Goal: Navigation & Orientation: Find specific page/section

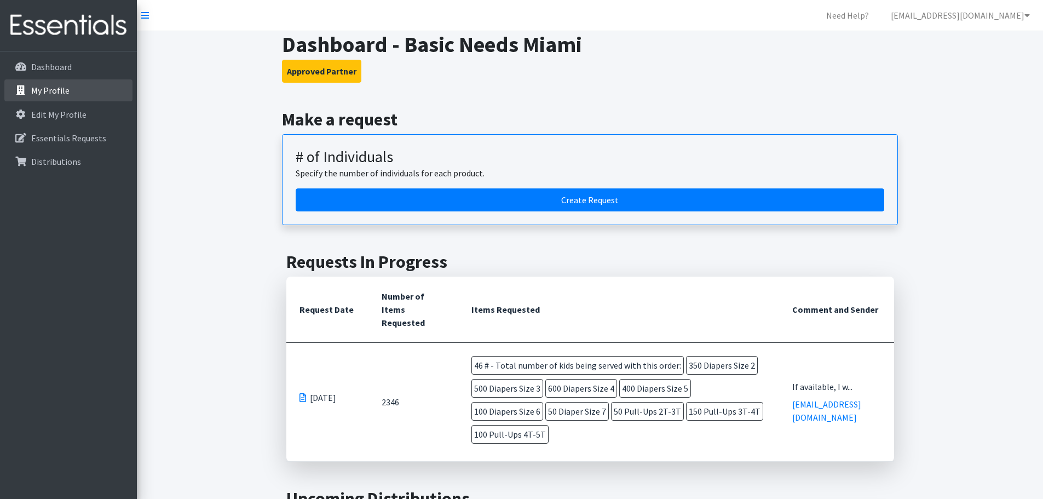
click at [47, 92] on p "My Profile" at bounding box center [50, 90] width 38 height 11
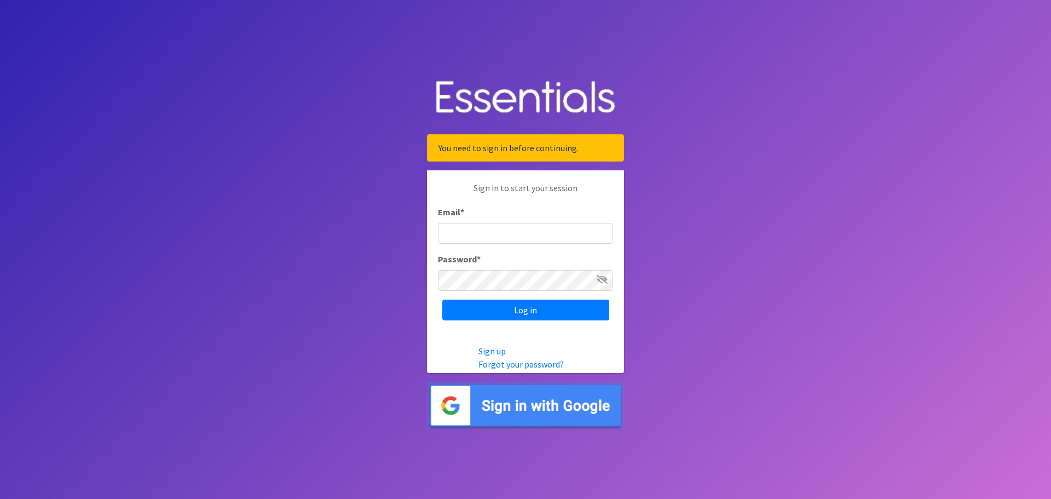
click at [485, 238] on input "Email *" at bounding box center [525, 233] width 175 height 21
type input "[EMAIL_ADDRESS][DOMAIN_NAME]"
click at [604, 278] on icon at bounding box center [602, 279] width 11 height 9
click at [577, 302] on input "Log in" at bounding box center [525, 309] width 167 height 21
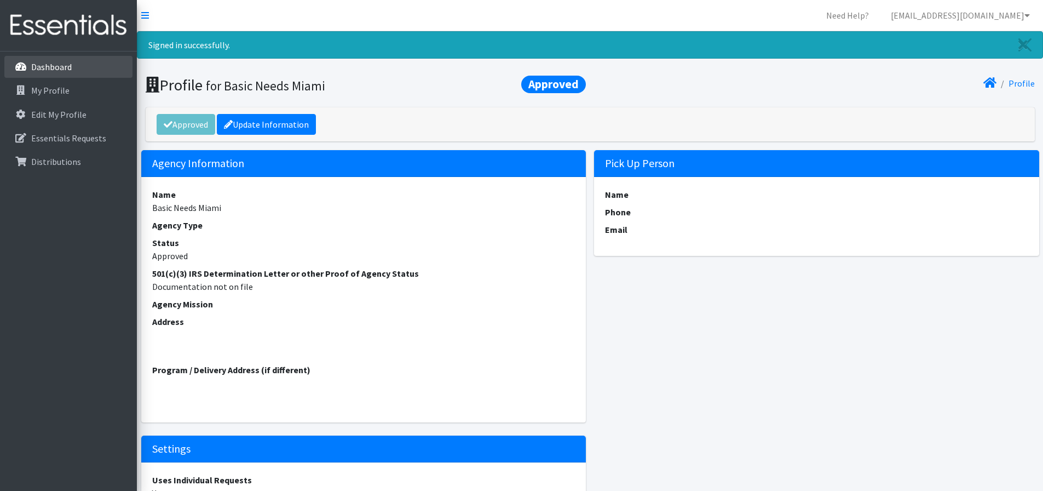
click at [64, 68] on p "Dashboard" at bounding box center [51, 66] width 41 height 11
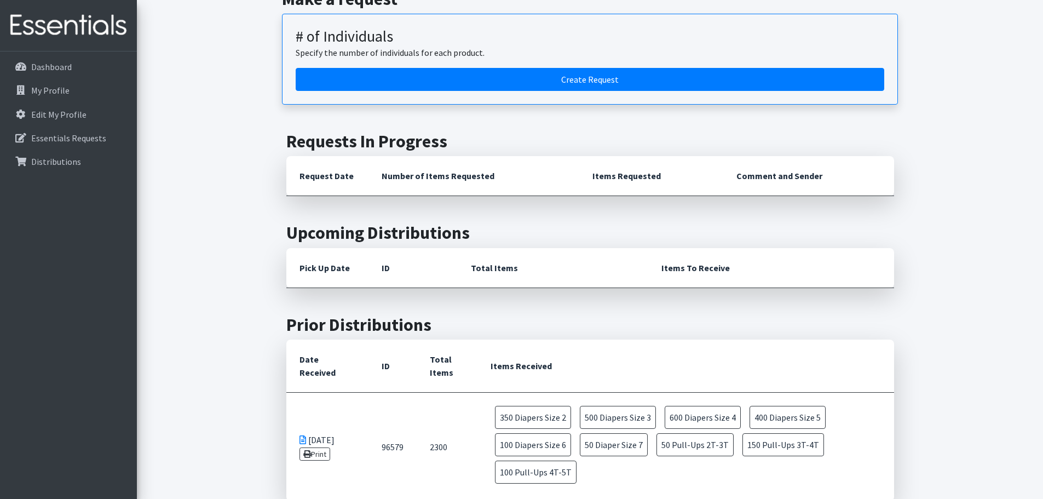
scroll to position [135, 0]
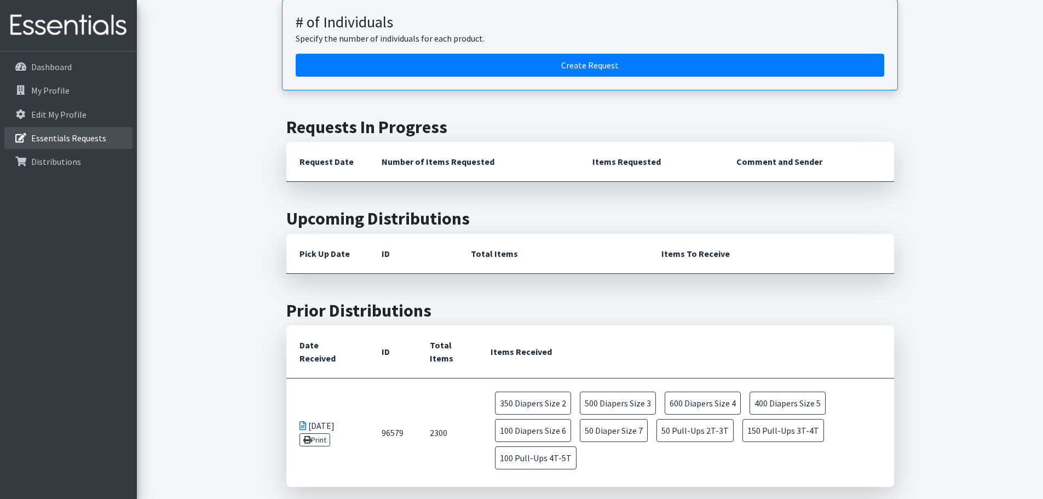
click at [102, 136] on p "Essentials Requests" at bounding box center [68, 137] width 75 height 11
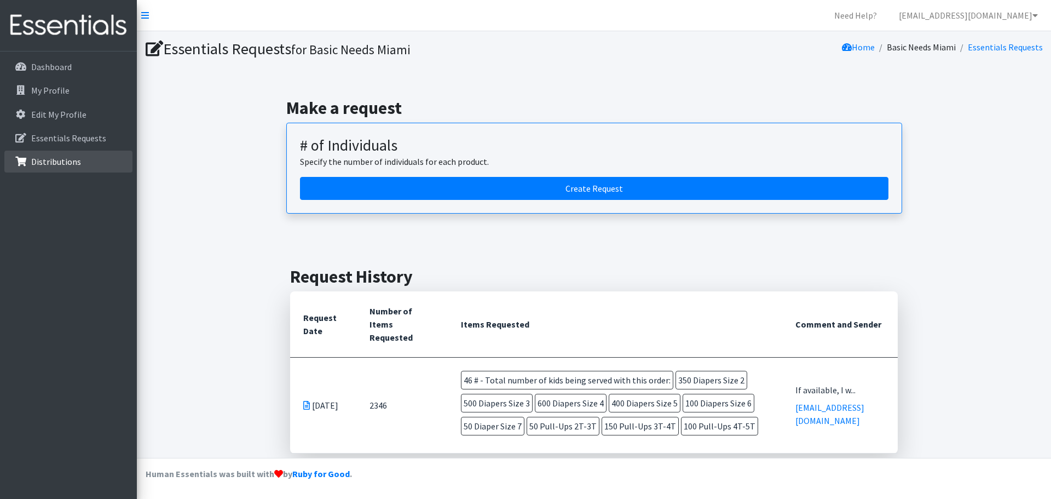
click at [53, 158] on p "Distributions" at bounding box center [56, 161] width 50 height 11
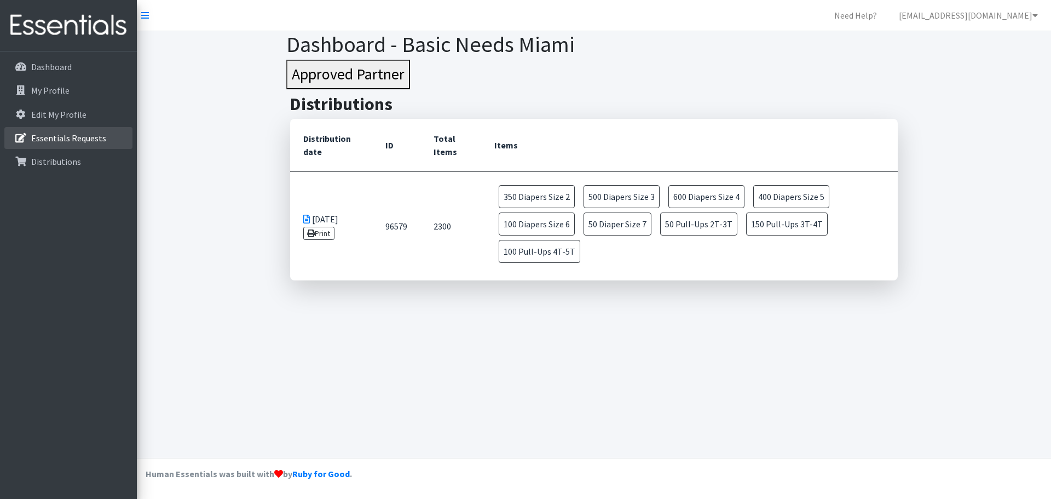
click at [54, 138] on p "Essentials Requests" at bounding box center [68, 137] width 75 height 11
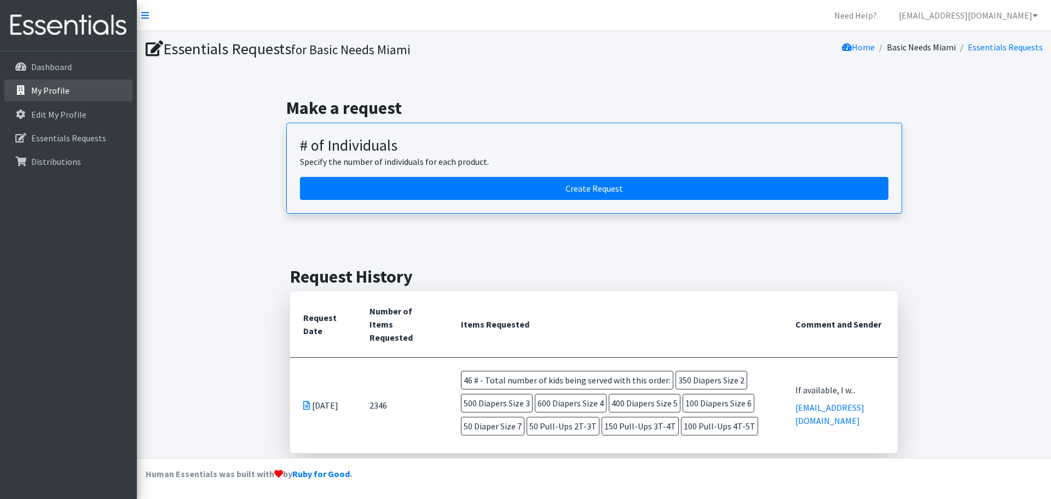
click at [41, 94] on p "My Profile" at bounding box center [50, 90] width 38 height 11
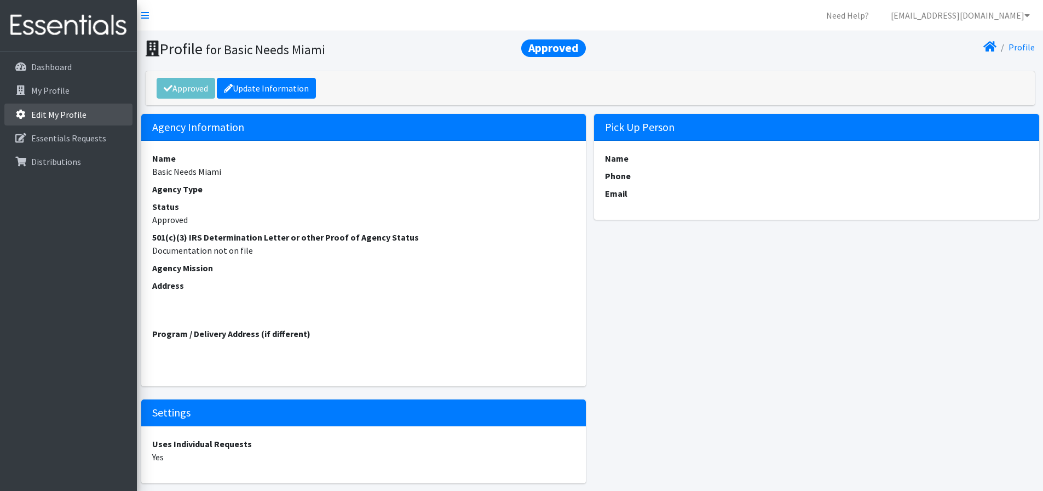
click at [57, 119] on p "Edit My Profile" at bounding box center [58, 114] width 55 height 11
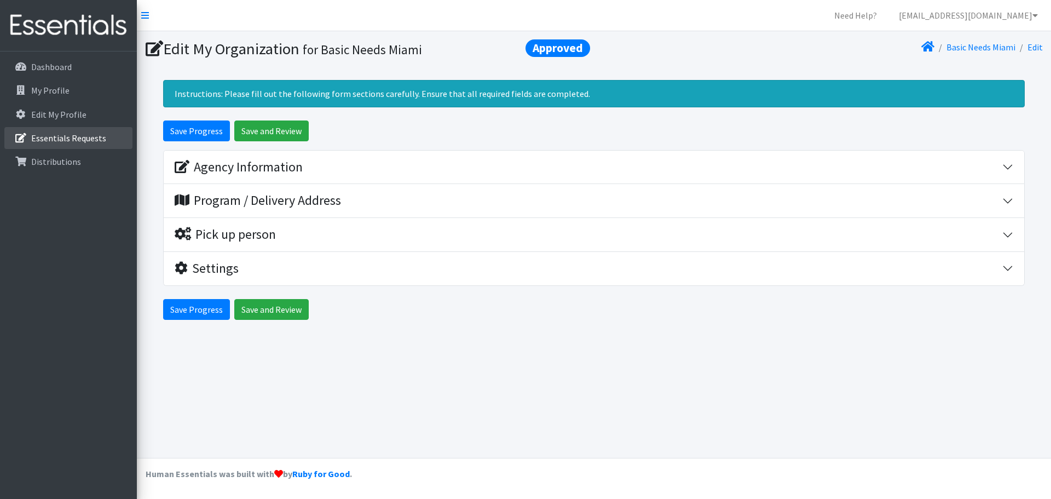
click at [63, 136] on p "Essentials Requests" at bounding box center [68, 137] width 75 height 11
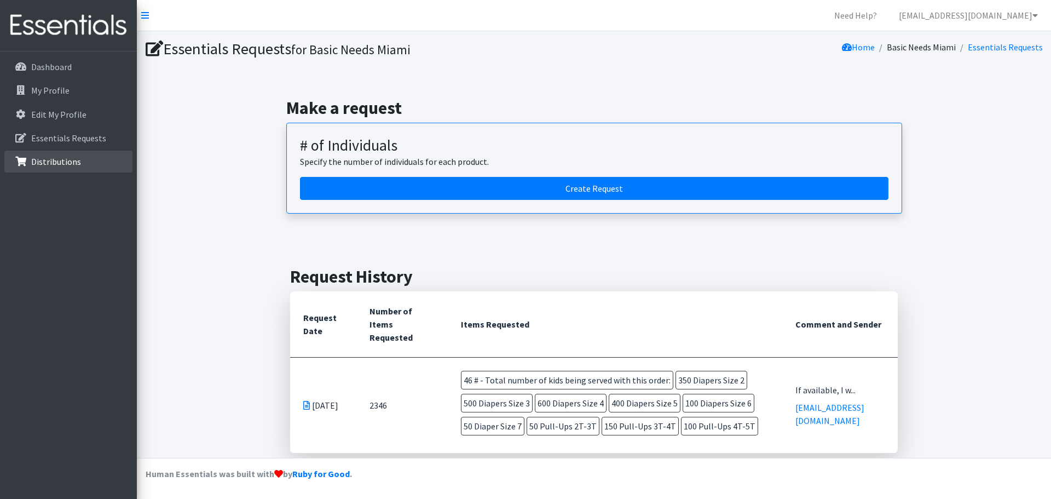
click at [71, 165] on p "Distributions" at bounding box center [56, 161] width 50 height 11
